Goal: Transaction & Acquisition: Subscribe to service/newsletter

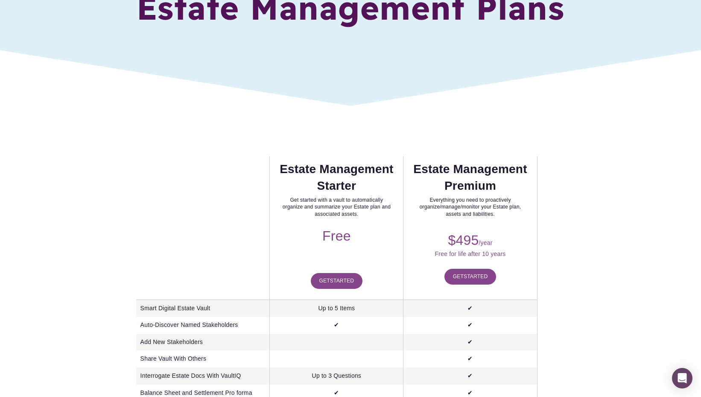
scroll to position [82, 0]
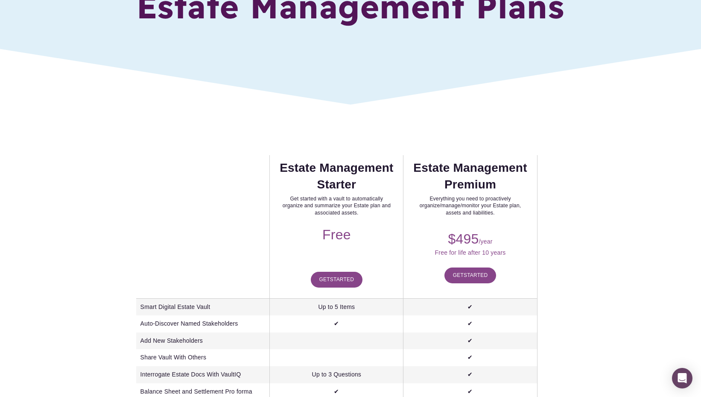
click at [333, 279] on span "Started" at bounding box center [342, 279] width 24 height 6
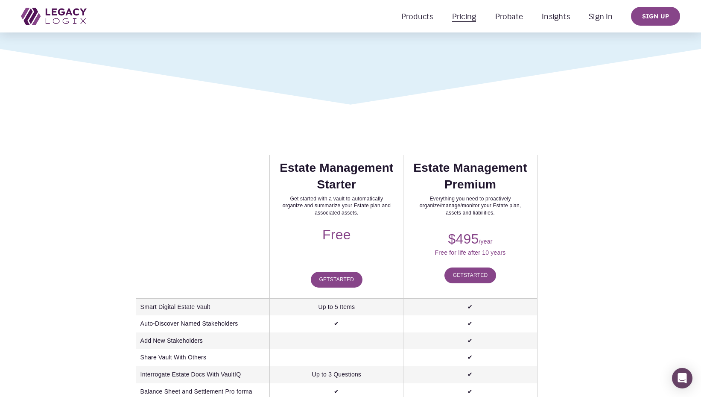
click at [324, 283] on link "Get Started" at bounding box center [337, 279] width 52 height 16
click at [470, 272] on span "Started" at bounding box center [476, 275] width 24 height 6
click at [0, 0] on span "Estate Settlement" at bounding box center [0, 0] width 0 height 0
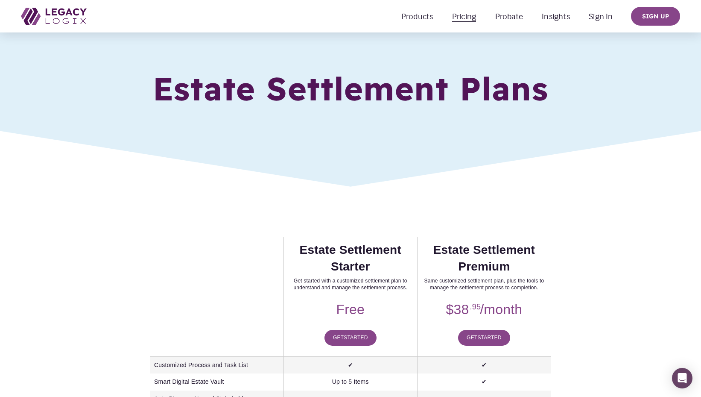
click at [353, 338] on span "Started" at bounding box center [356, 337] width 24 height 6
